Goal: Information Seeking & Learning: Learn about a topic

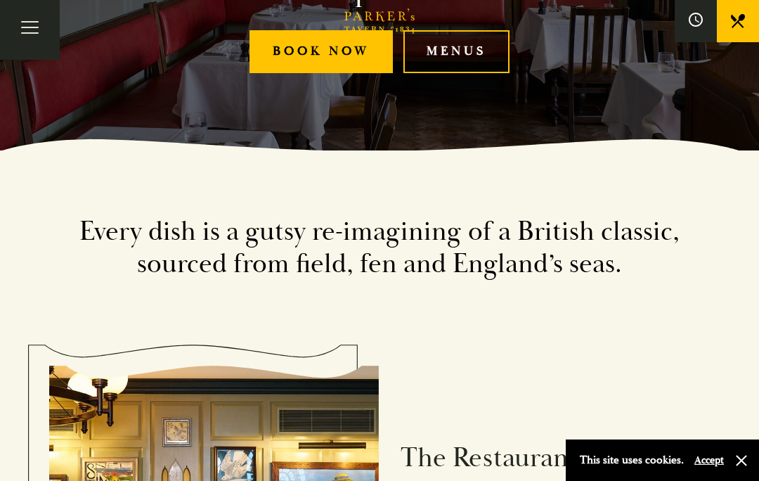
scroll to position [326, 0]
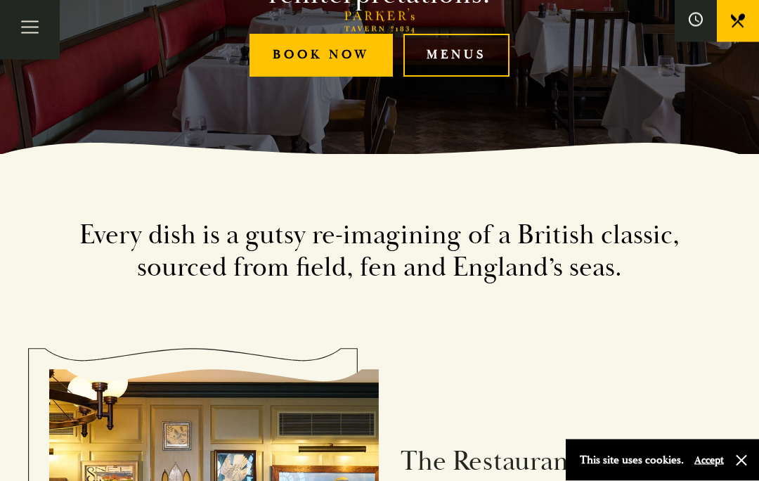
click at [438, 77] on link "Menus" at bounding box center [456, 55] width 106 height 43
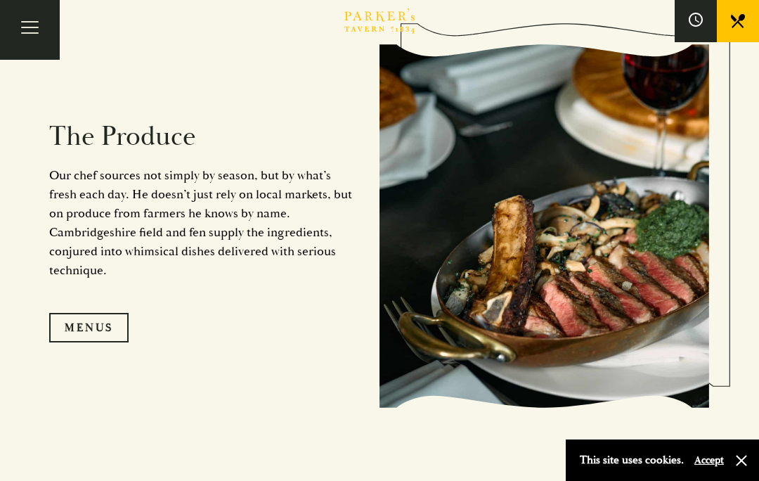
scroll to position [1134, 0]
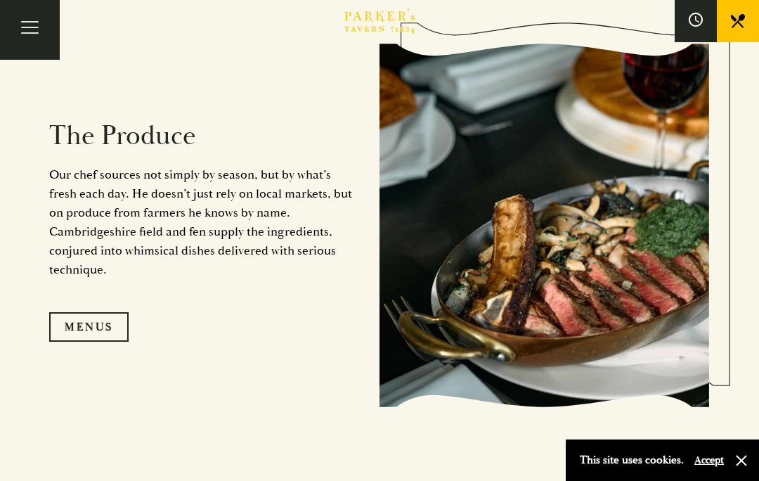
click at [84, 342] on link "Menus" at bounding box center [88, 327] width 79 height 30
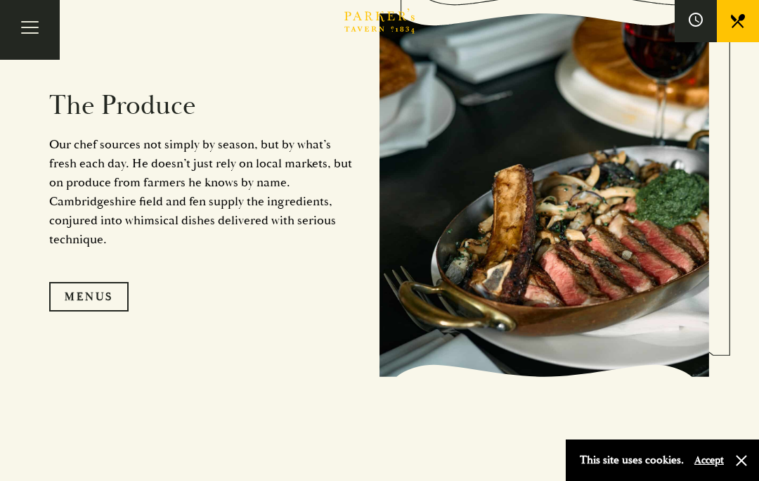
click at [39, 37] on button "Toggle navigation" at bounding box center [30, 30] width 60 height 60
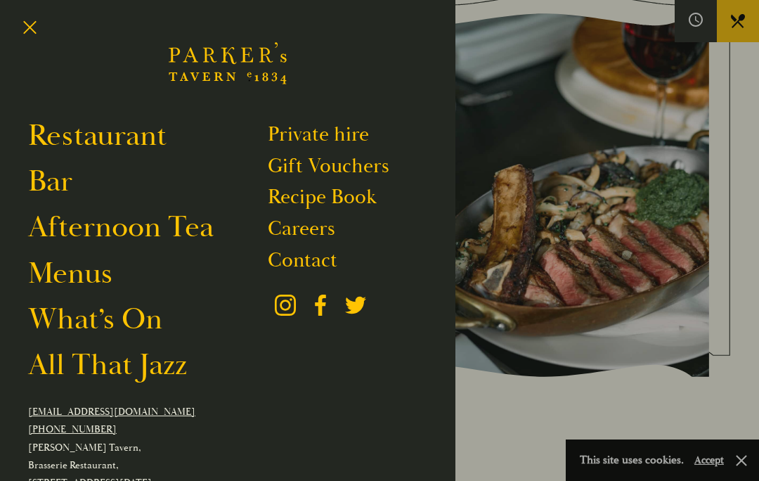
click at [82, 280] on link "Menus" at bounding box center [70, 273] width 84 height 38
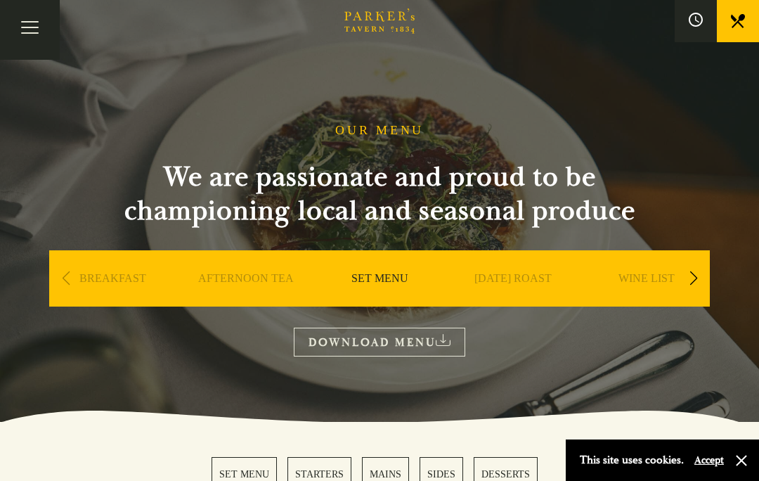
click at [701, 293] on div "Next slide" at bounding box center [693, 278] width 19 height 31
click at [381, 286] on link "SUNDAY ROAST" at bounding box center [379, 299] width 77 height 56
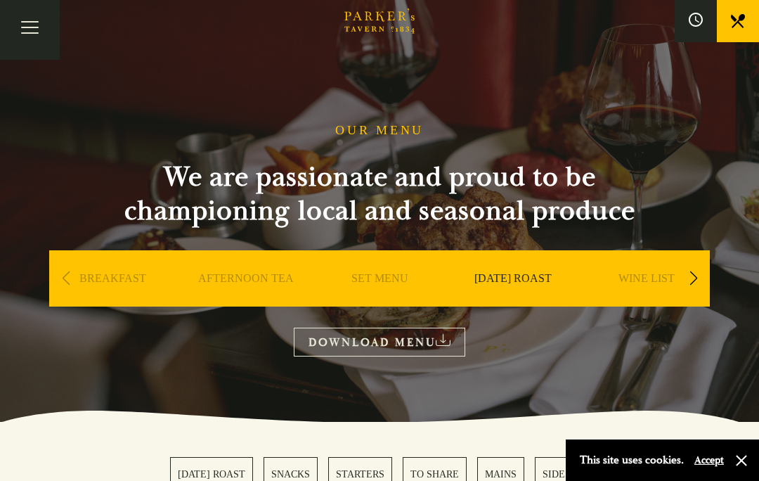
click at [376, 284] on link "SET MENU" at bounding box center [379, 299] width 57 height 56
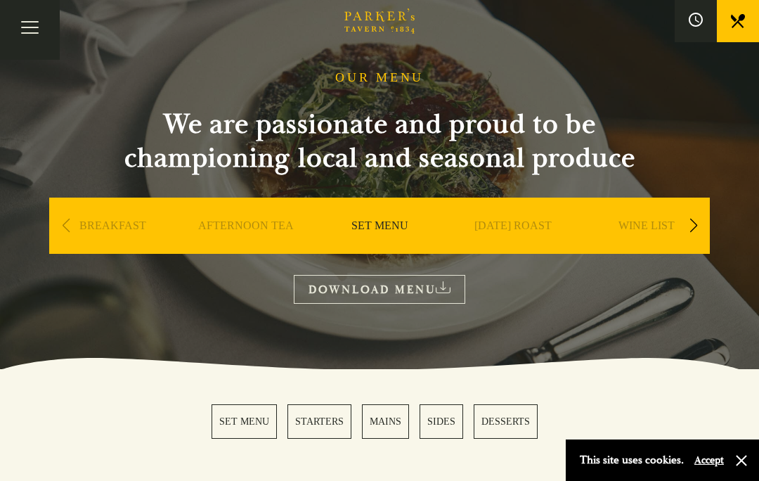
scroll to position [52, 0]
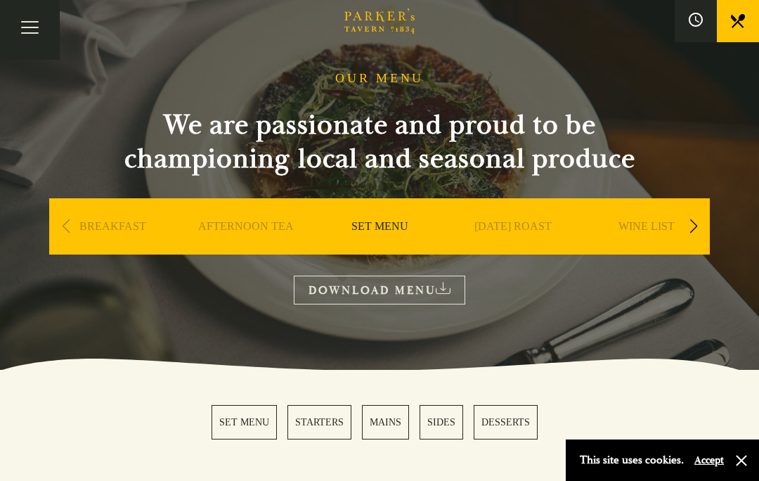
click at [35, 33] on span "Toggle navigation" at bounding box center [30, 32] width 18 height 1
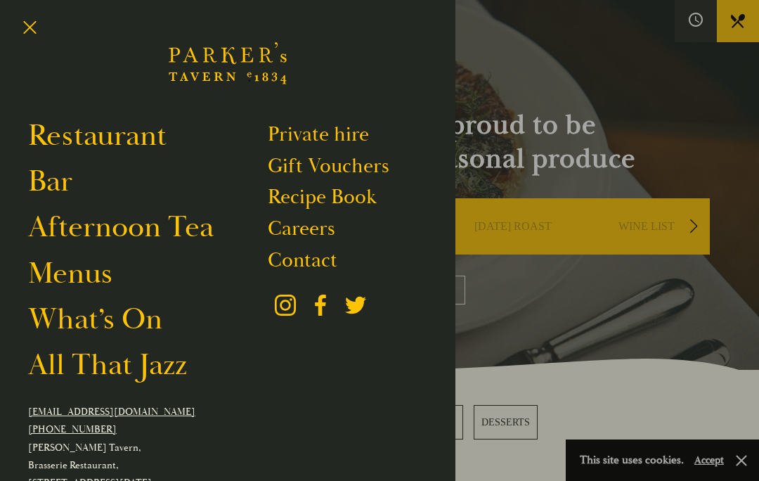
click at [86, 278] on link "Menus" at bounding box center [70, 273] width 84 height 38
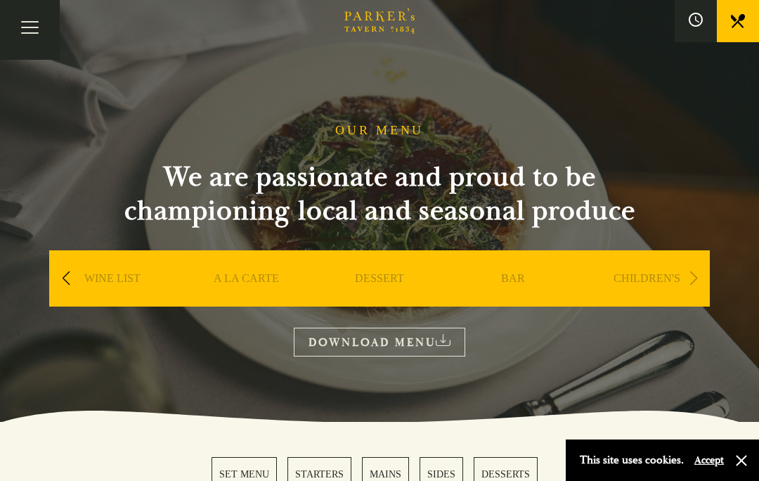
click at [646, 282] on link "CHILDREN'S" at bounding box center [646, 299] width 67 height 56
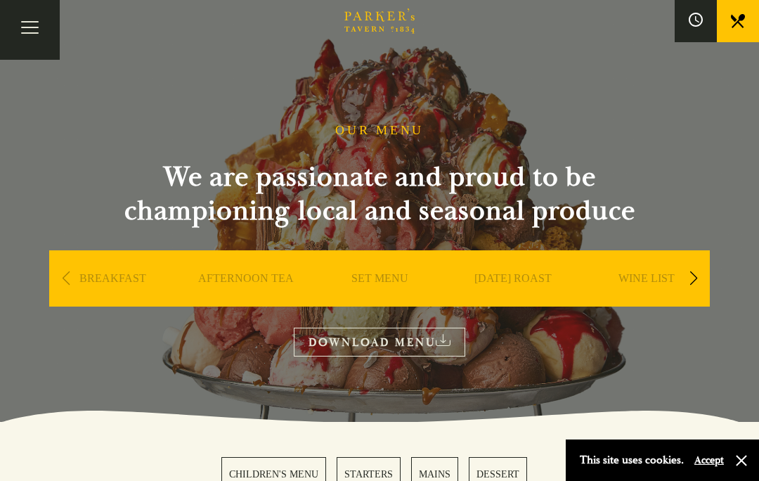
click at [367, 275] on link "SET MENU" at bounding box center [379, 299] width 57 height 56
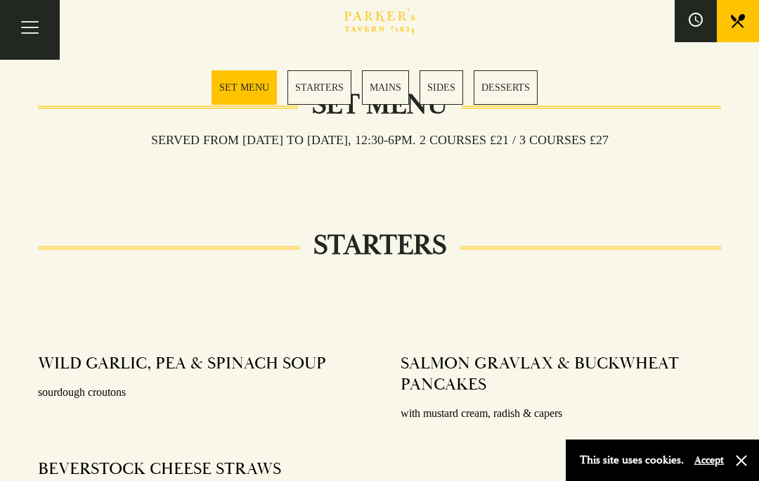
scroll to position [448, 0]
